Goal: Information Seeking & Learning: Learn about a topic

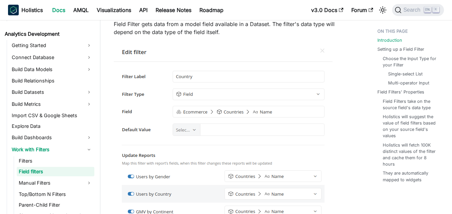
scroll to position [96, 0]
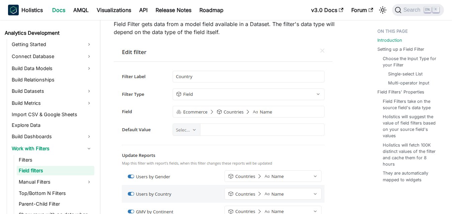
click at [198, 96] on img at bounding box center [223, 147] width 219 height 208
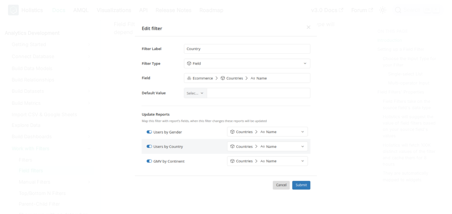
click at [205, 116] on img at bounding box center [226, 107] width 182 height 173
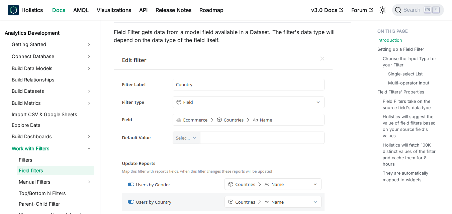
scroll to position [33, 0]
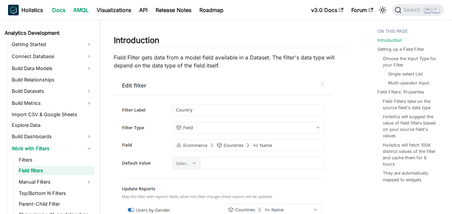
click at [84, 13] on link "AMQL" at bounding box center [80, 10] width 23 height 11
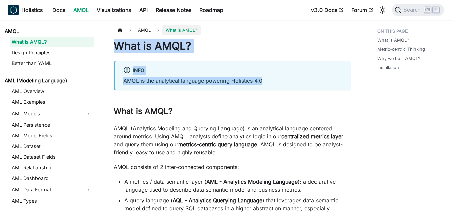
drag, startPoint x: 116, startPoint y: 44, endPoint x: 273, endPoint y: 89, distance: 163.9
